Goal: Manage account settings

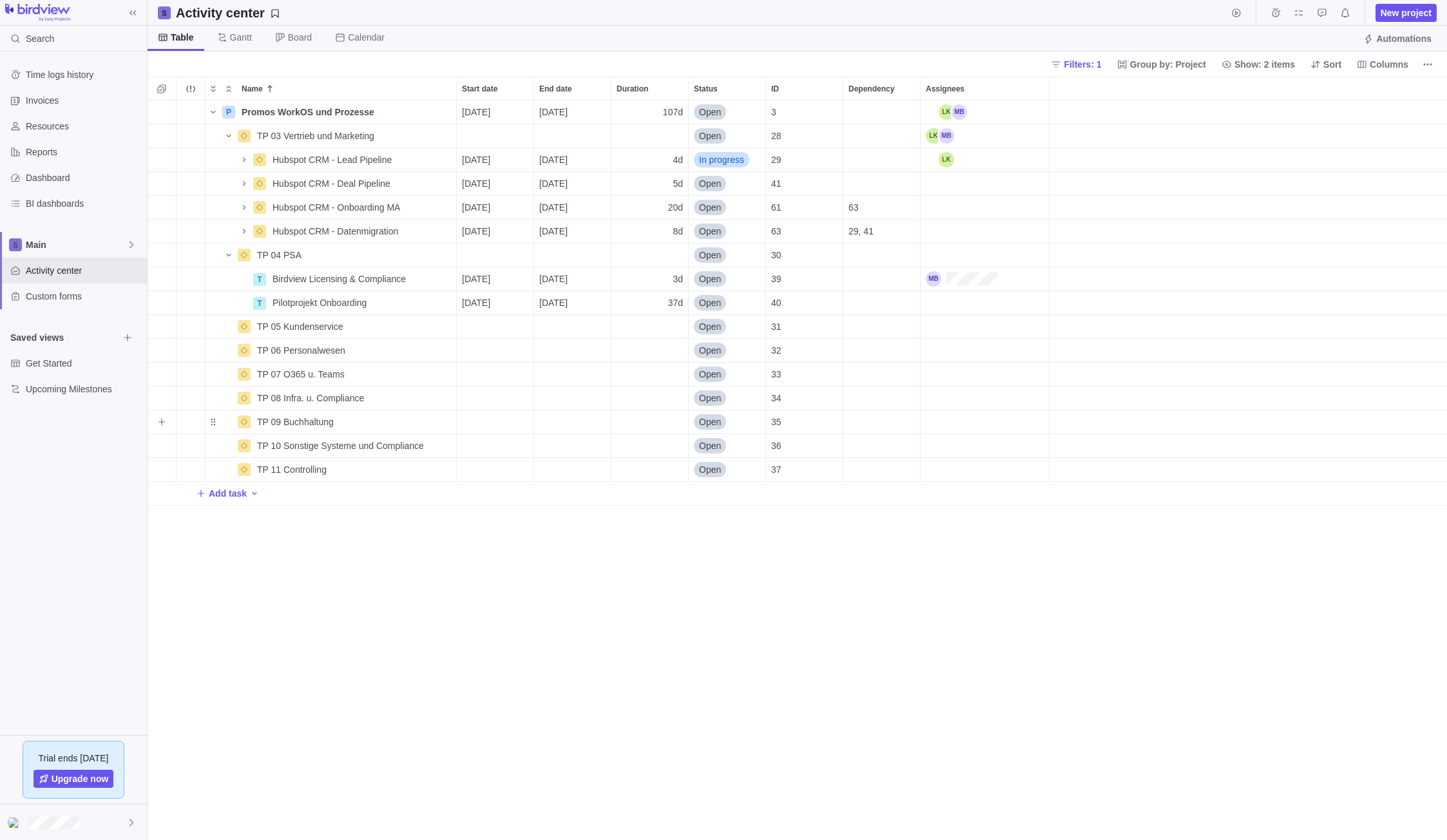
scroll to position [729, 1289]
click at [442, 280] on icon "More actions" at bounding box center [445, 279] width 10 height 10
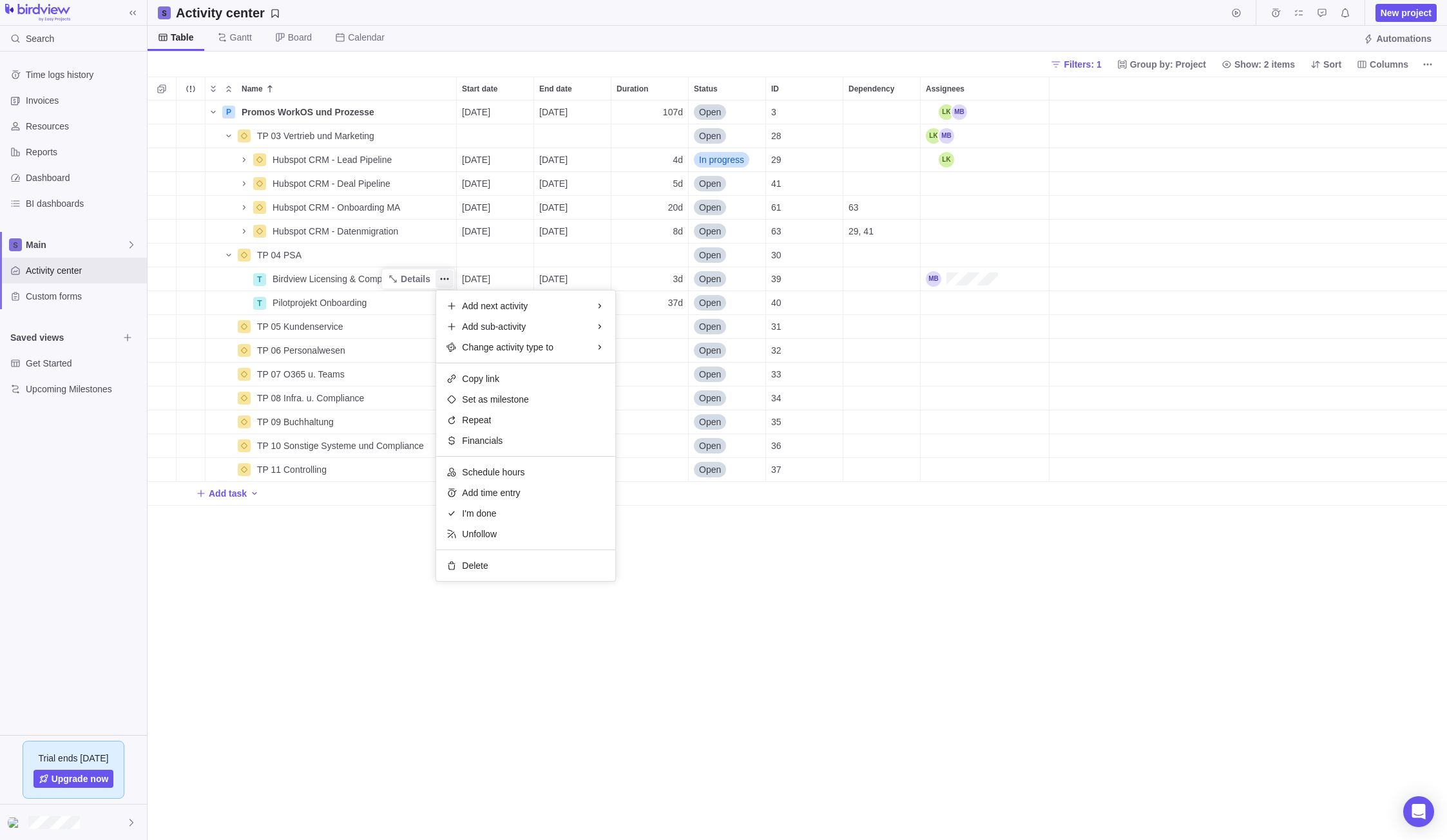
click at [232, 617] on div "Name Start date End date Duration Status ID Dependency Assignees P Promos WorkO…" at bounding box center [796, 458] width 1299 height 763
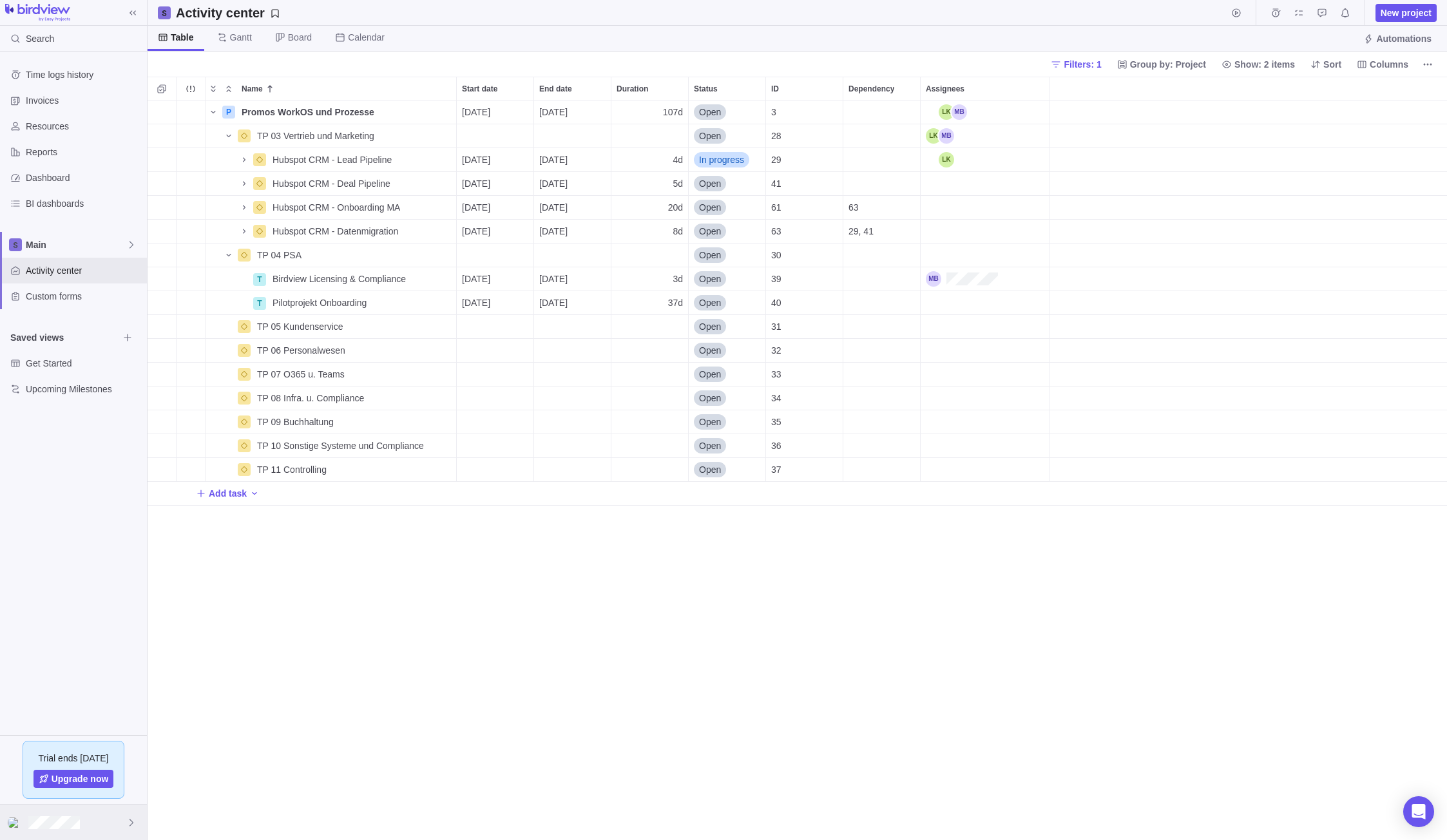
click at [95, 805] on div at bounding box center [74, 822] width 147 height 35
click at [84, 594] on span "My settings" at bounding box center [74, 597] width 116 height 13
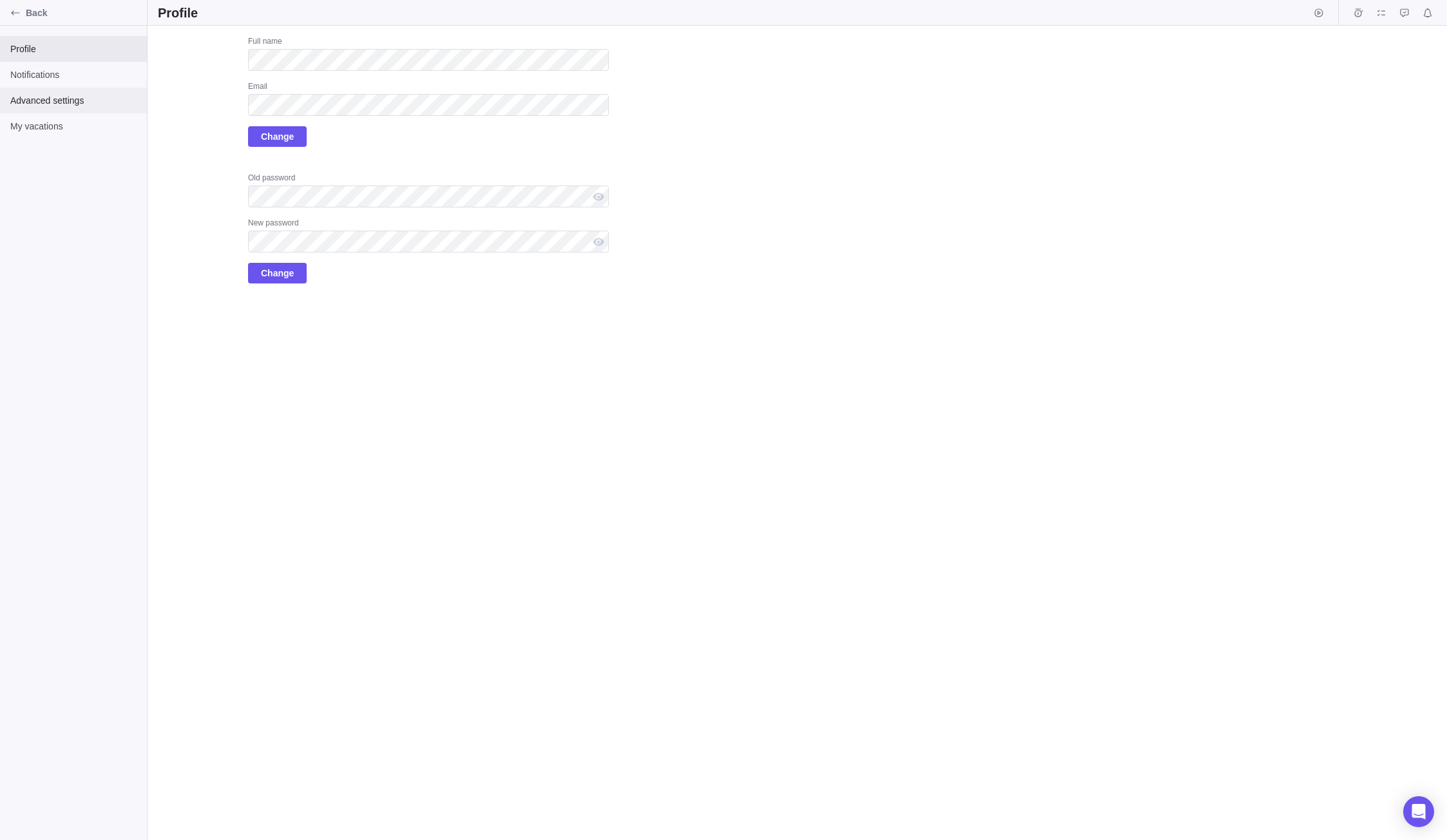
click at [36, 110] on div "Advanced settings" at bounding box center [74, 100] width 147 height 26
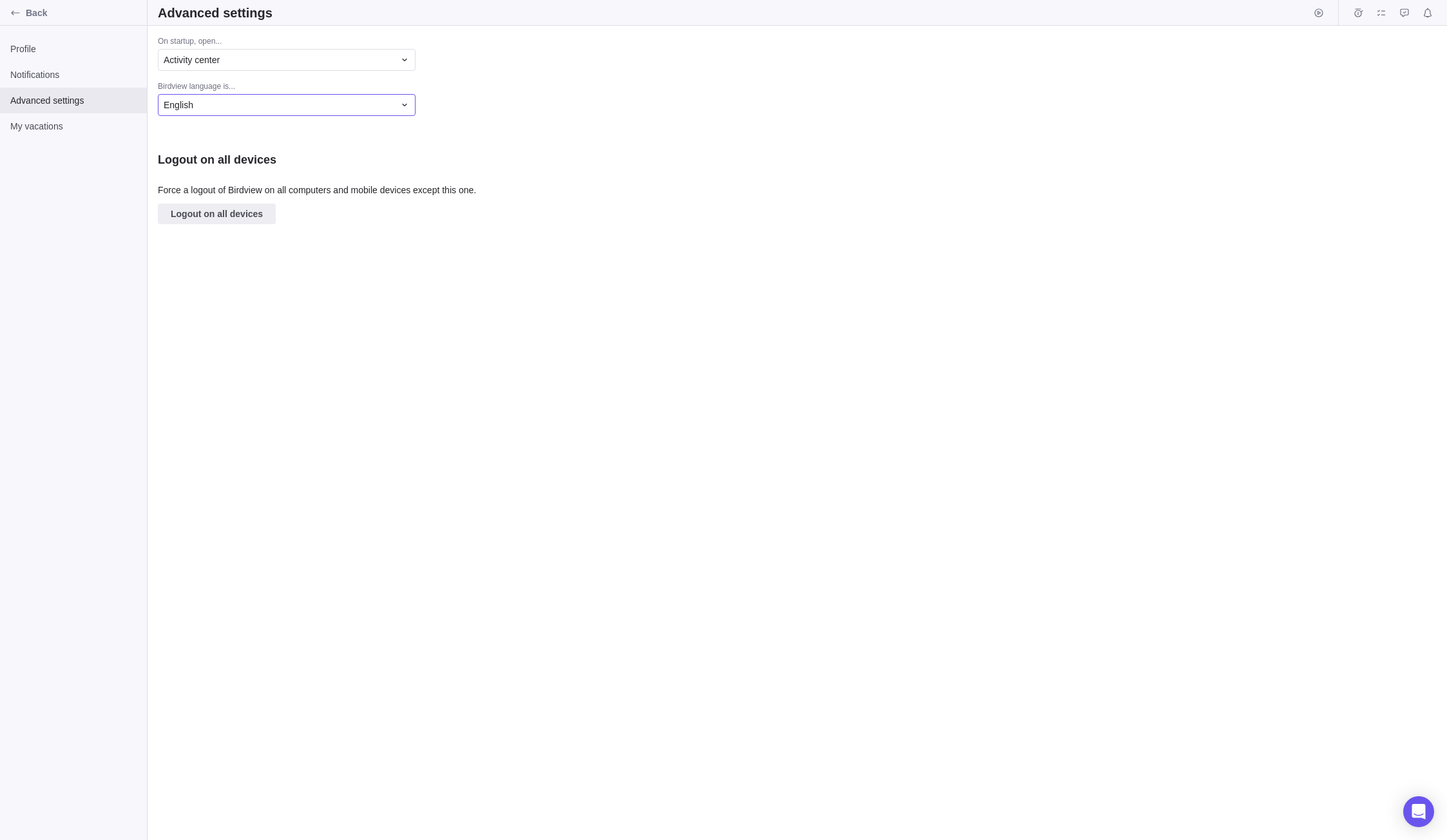
click at [225, 110] on div "English" at bounding box center [279, 105] width 230 height 13
click at [218, 160] on div "Deutsch" at bounding box center [286, 158] width 257 height 23
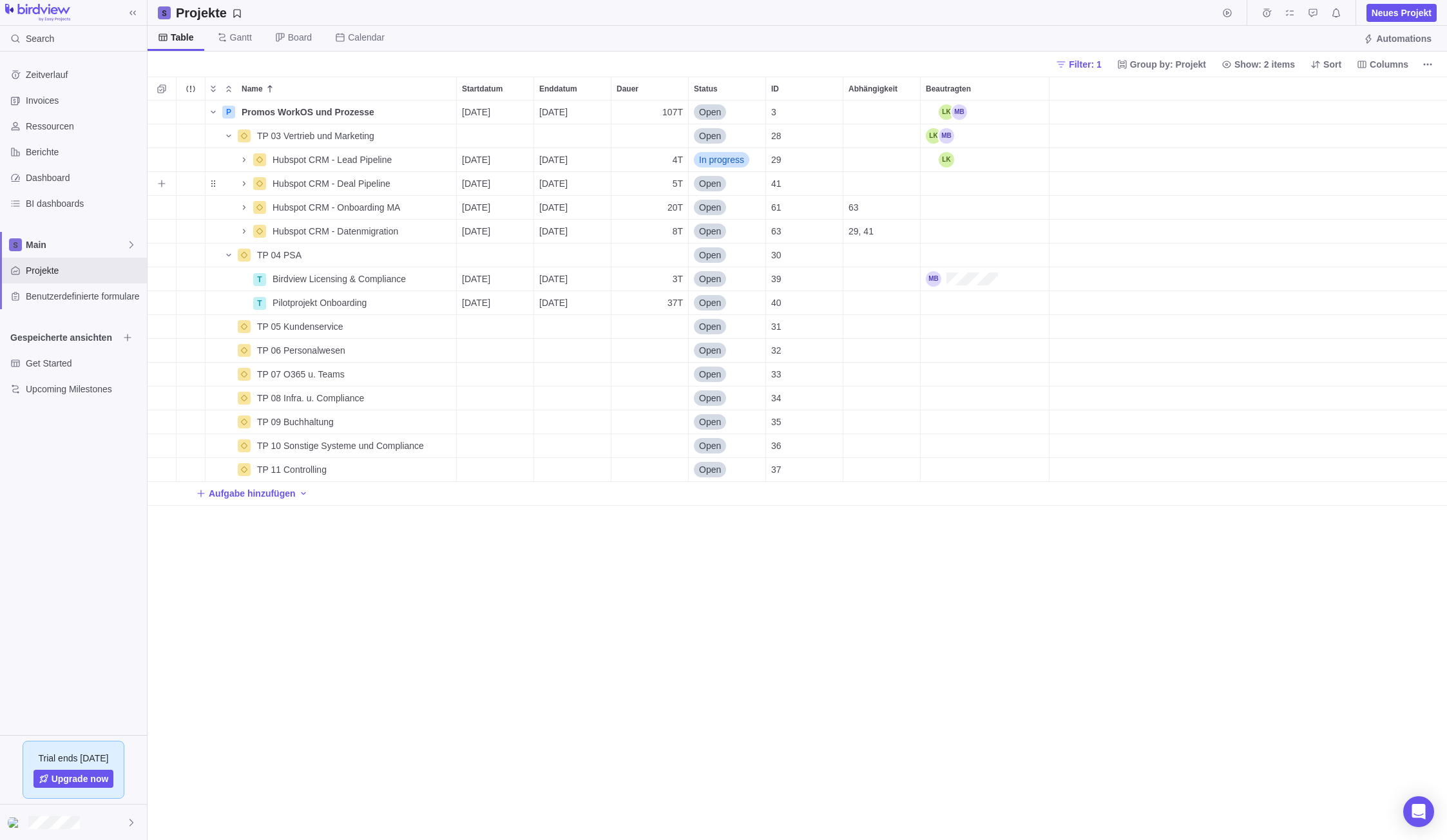
scroll to position [729, 1289]
